Goal: Task Accomplishment & Management: Manage account settings

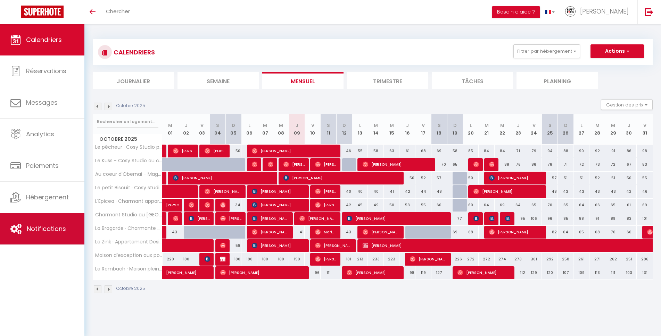
click at [46, 228] on span "Notifications" at bounding box center [46, 229] width 39 height 9
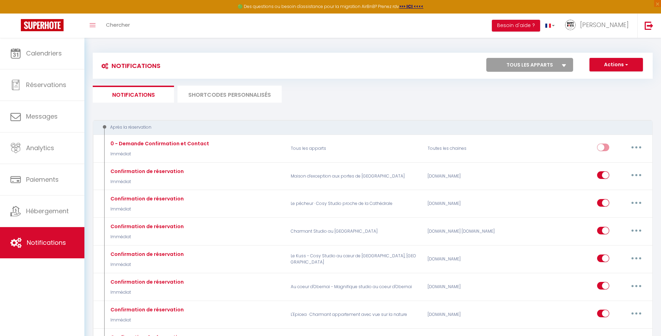
select select
checkbox input "false"
select select
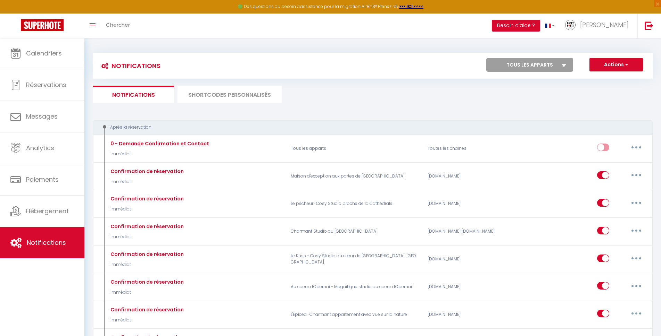
checkbox input "false"
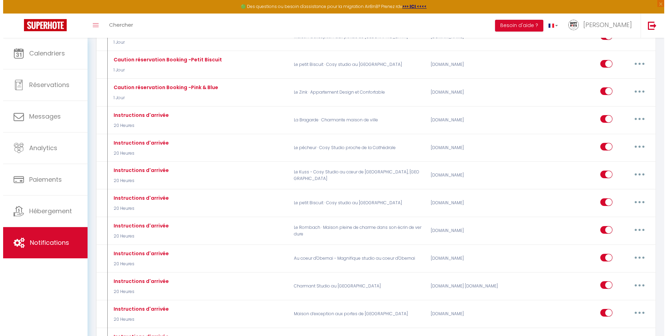
scroll to position [833, 0]
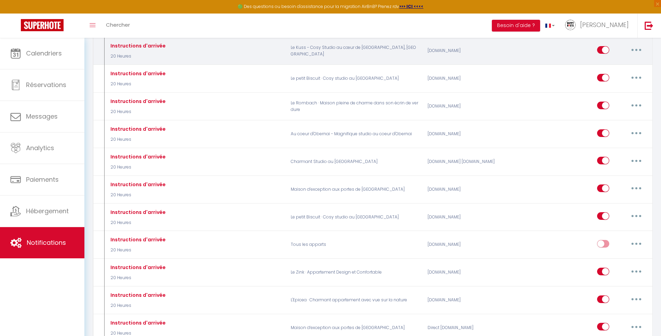
click at [634, 50] on button "button" at bounding box center [635, 49] width 19 height 11
click at [614, 67] on link "Editer" at bounding box center [617, 66] width 51 height 12
type input "Instructions d'arrivée"
select select "20 Heures"
select select
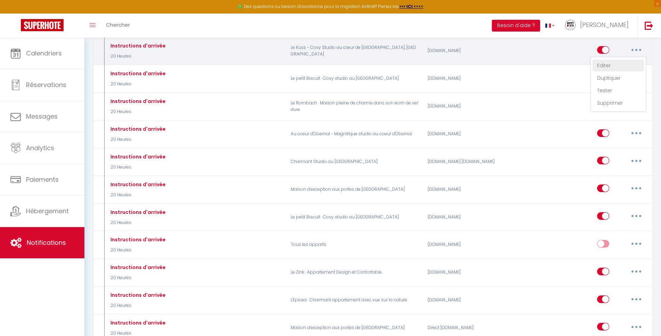
checkbox input "true"
checkbox input "false"
radio input "true"
type input "Instructions d'arrivée"
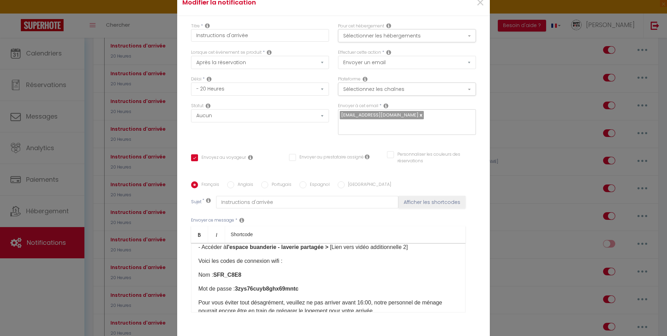
scroll to position [278, 0]
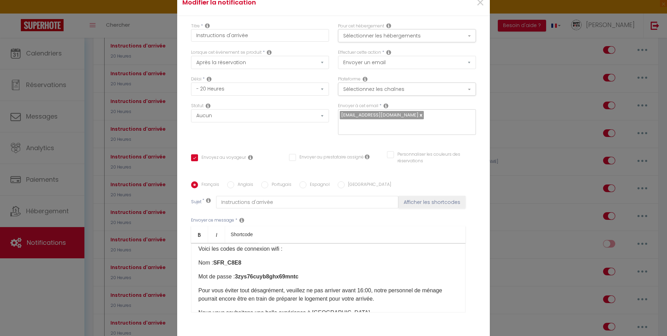
click at [304, 278] on p "Mot de passe : 3zys76cuyb8ghx69mntc​" at bounding box center [328, 277] width 260 height 8
click at [286, 271] on div "Bonjour [GUEST:FIRST_NAME]​, Votre séjour à Strasbourg approche, nous avons hât…" at bounding box center [328, 277] width 274 height 69
click at [198, 280] on p "Mot de passe : 3zys76cuyb8ghx69mntc​" at bounding box center [328, 277] width 260 height 8
click at [301, 275] on p "Mot de passe : 3zys76cuyb8ghx69mntc​" at bounding box center [328, 277] width 260 height 8
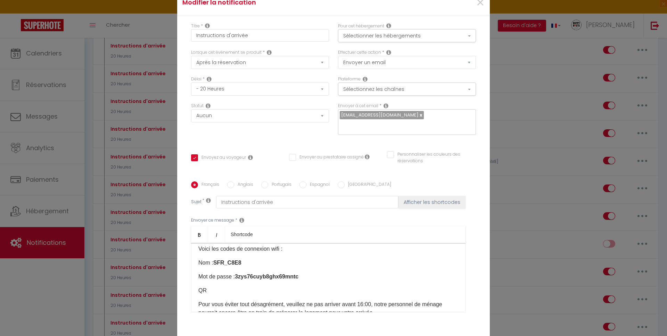
click at [222, 293] on p "​QR" at bounding box center [328, 291] width 260 height 8
drag, startPoint x: 345, startPoint y: 288, endPoint x: 291, endPoint y: 291, distance: 53.9
click at [291, 291] on p "​QR Code disponible dans l'appartement pour se connecter" at bounding box center [328, 291] width 260 height 8
drag, startPoint x: 296, startPoint y: 292, endPoint x: 329, endPoint y: 290, distance: 32.7
click at [329, 290] on p "​QR Code disponible dans l'appartement pour se connecter" at bounding box center [328, 291] width 260 height 8
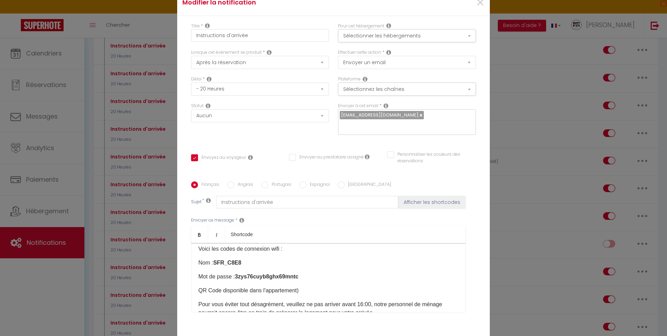
click at [198, 292] on p "​QR Code disponible dans l'appartement)" at bounding box center [328, 291] width 260 height 8
click at [316, 292] on p "(​QR Code disponible dans l'appartement)" at bounding box center [328, 291] width 260 height 8
click at [198, 290] on p "(​QR Code disponible dans l'appartement)" at bounding box center [328, 291] width 260 height 8
drag, startPoint x: 331, startPoint y: 292, endPoint x: 198, endPoint y: 291, distance: 133.0
click at [198, 291] on p "(​Connexion : QR Code disponible dans l'appartement)" at bounding box center [328, 291] width 260 height 8
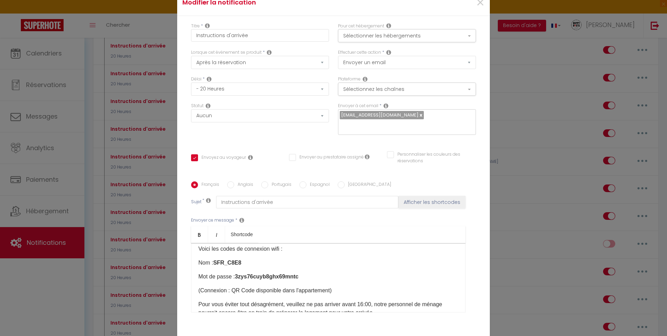
click at [198, 291] on p "(​Connexion : QR Code disponible dans l'appartement)" at bounding box center [328, 291] width 260 height 8
copy div "(​Connexion : QR Code disponible dans l'appartement)"
click at [201, 303] on strong "« Connexion Wi-Fi : le QR Code est disponible dans l’appartement. »" at bounding box center [288, 305] width 181 height 6
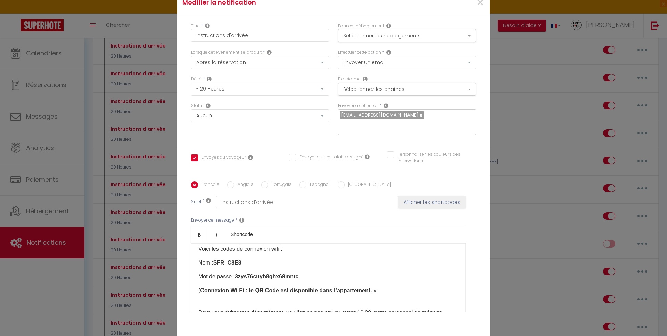
click at [379, 294] on p "( Connexion Wi-Fi : le QR Code est disponible dans l’appartement. »" at bounding box center [328, 291] width 260 height 8
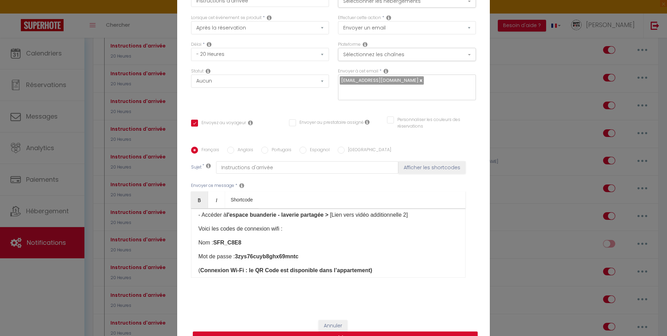
scroll to position [298, 0]
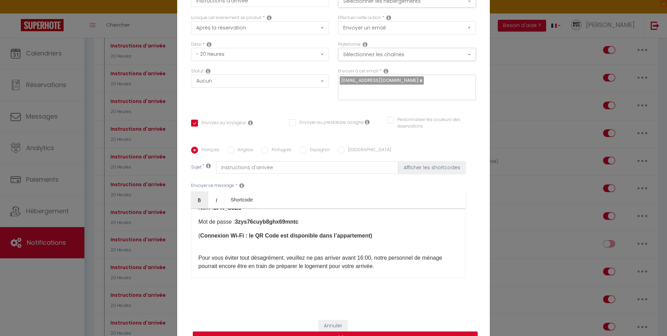
click at [261, 245] on div "Bonjour [GUEST:FIRST_NAME]​, Votre séjour à Strasbourg approche, nous avons hât…" at bounding box center [328, 243] width 274 height 69
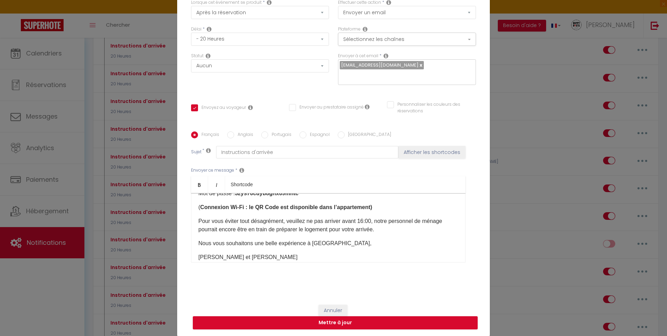
scroll to position [324, 0]
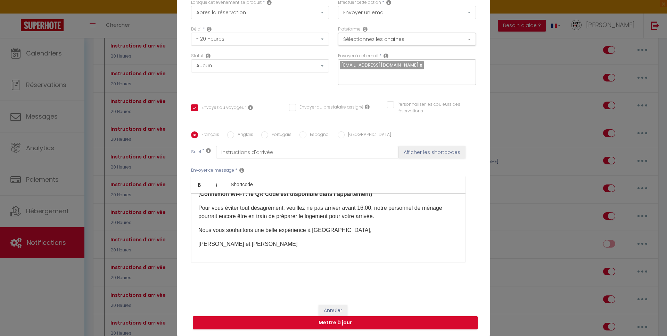
click at [252, 255] on div "Bonjour [GUEST:FIRST_NAME]​, Votre séjour à Strasbourg approche, nous avons hât…" at bounding box center [328, 227] width 274 height 69
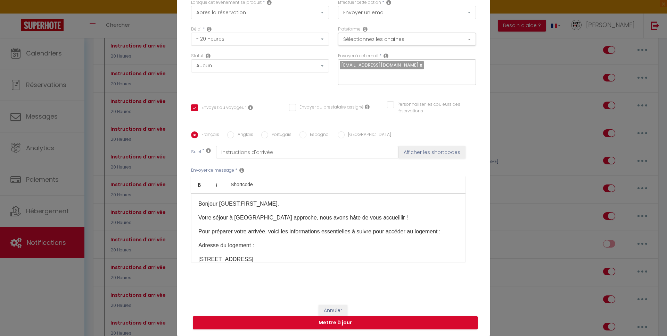
scroll to position [0, 0]
click at [279, 202] on p "Bonjour [GUEST:FIRST_NAME]​," at bounding box center [328, 205] width 260 height 8
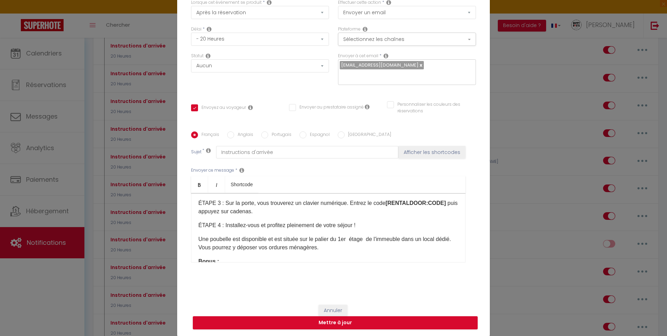
scroll to position [208, 0]
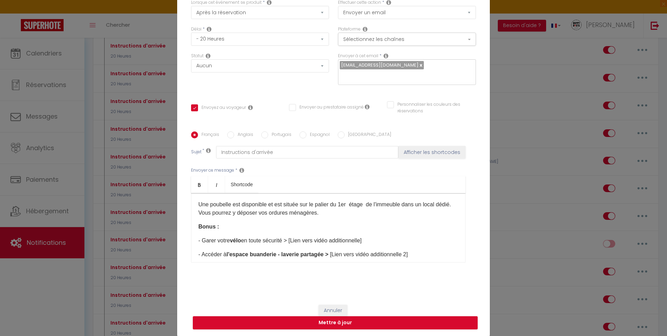
drag, startPoint x: 354, startPoint y: 216, endPoint x: 197, endPoint y: 204, distance: 157.8
click at [198, 204] on p "Une poubelle est disponible et est située sur le palier du 1er étage de l'immeu…" at bounding box center [328, 209] width 260 height 17
click at [198, 205] on p "Une poubelle est disponible et est située sur le palier du 1er étage de l'immeu…" at bounding box center [328, 209] width 260 height 17
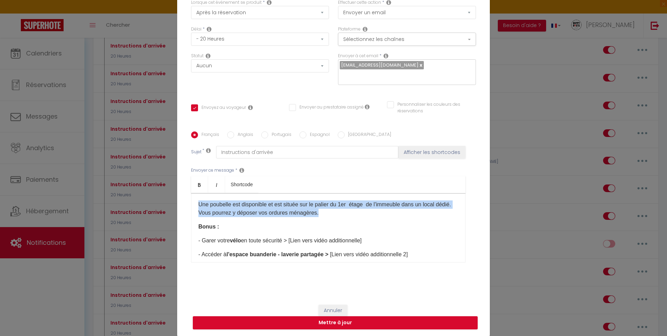
click at [198, 205] on p "Une poubelle est disponible et est située sur le palier du 1er étage de l'immeu…" at bounding box center [328, 209] width 260 height 17
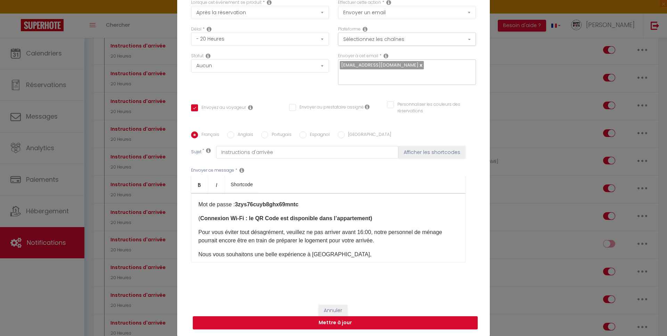
scroll to position [302, 0]
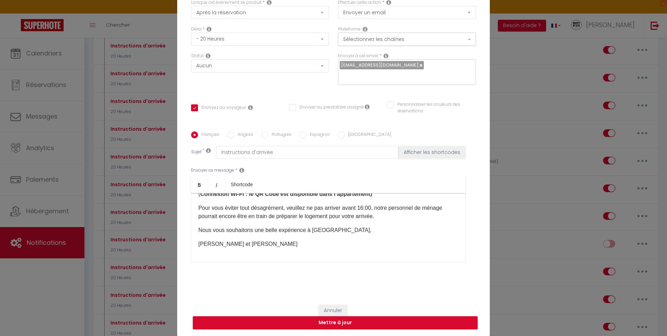
click at [386, 217] on p "Pour vous éviter tout désagrément, veuillez ne pas arriver avant 16:00, notre p…" at bounding box center [328, 212] width 260 height 17
drag, startPoint x: 205, startPoint y: 232, endPoint x: 194, endPoint y: 230, distance: 11.2
click at [194, 230] on div "Bonjour [GUEST:FIRST_NAME]​, Votre séjour à Strasbourg approche, nous avons hât…" at bounding box center [328, 227] width 274 height 69
drag, startPoint x: 214, startPoint y: 229, endPoint x: 195, endPoint y: 230, distance: 19.1
click at [198, 230] on p "Le local poubelle est disponible et est située sur le palier du 1er étage de l'…" at bounding box center [328, 234] width 260 height 17
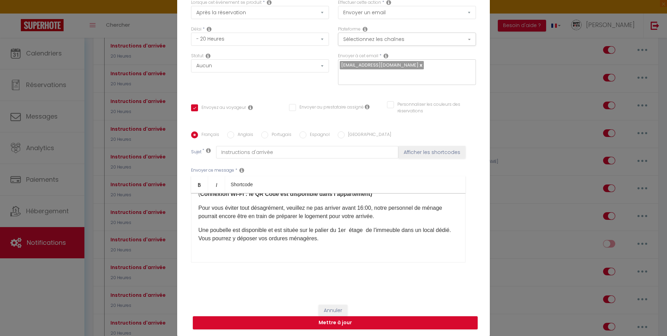
click at [271, 236] on p "Une poubelle est disponible et est située sur le palier du 1er étage de l'immeu…" at bounding box center [328, 234] width 260 height 17
click at [368, 231] on p "Une poubelle est disponible et est située sur le palier du 1er étage de l'immeu…" at bounding box center [328, 234] width 260 height 17
click at [335, 238] on p "Une poubelle est disponible et est située sur le palier du 1er étage de l'immeu…" at bounding box center [328, 234] width 260 height 17
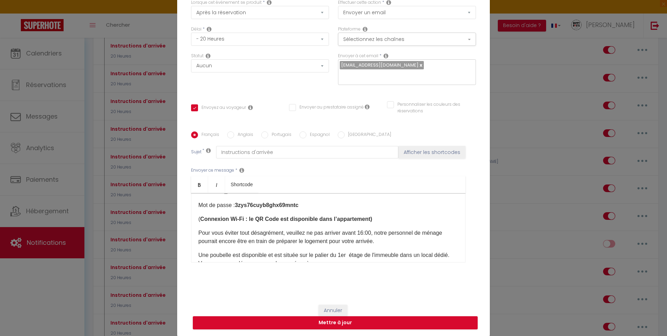
scroll to position [324, 0]
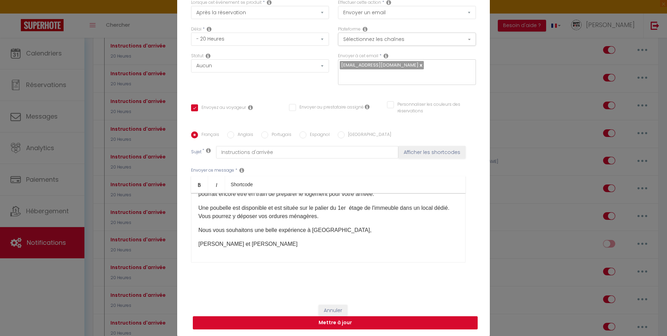
click at [338, 323] on button "Mettre à jour" at bounding box center [335, 323] width 285 height 13
checkbox input "true"
checkbox input "false"
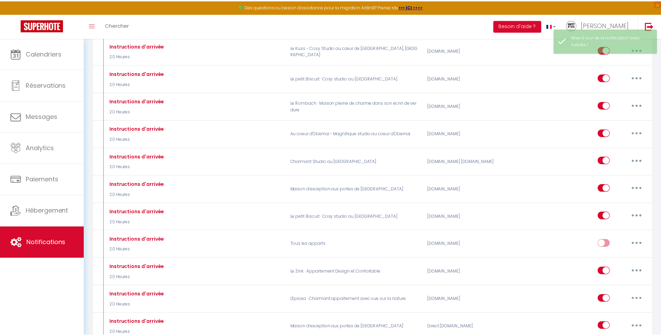
scroll to position [0, 0]
